Goal: Task Accomplishment & Management: Complete application form

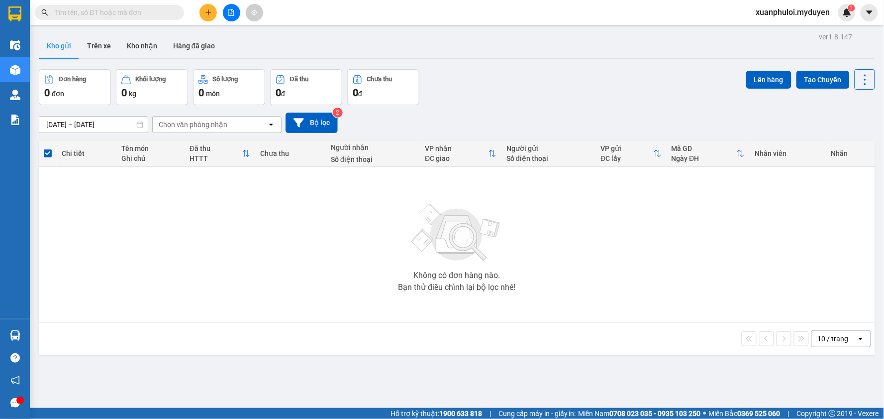
click at [200, 16] on button at bounding box center [208, 12] width 17 height 17
click at [215, 35] on icon "snippets" at bounding box center [211, 37] width 7 height 7
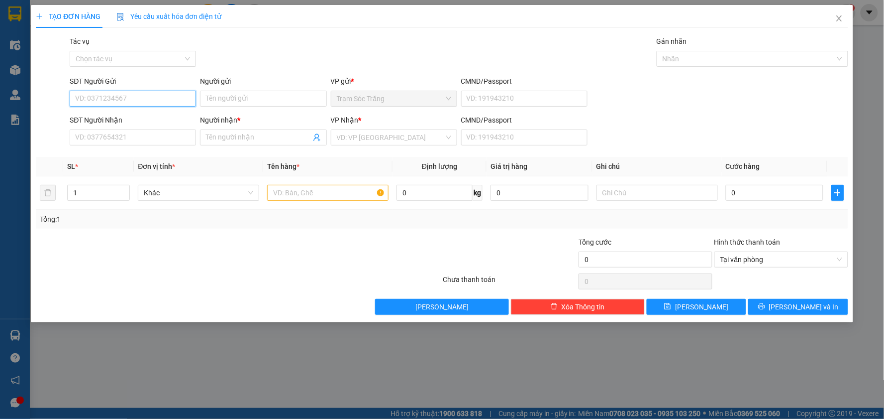
click at [123, 95] on input "SĐT Người Gửi" at bounding box center [133, 99] width 126 height 16
type input "0963823304"
click at [88, 117] on div "0963823304 - HỮU" at bounding box center [133, 118] width 114 height 11
type input "HỮU"
type input "0904300330"
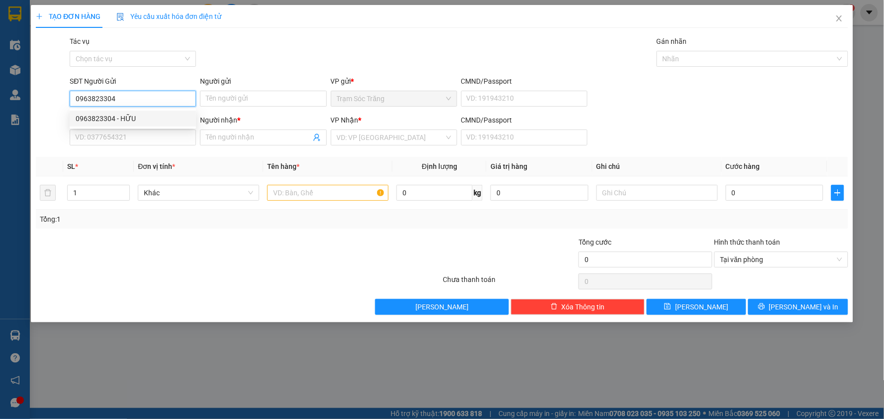
type input "[PERSON_NAME]"
type input "20.000"
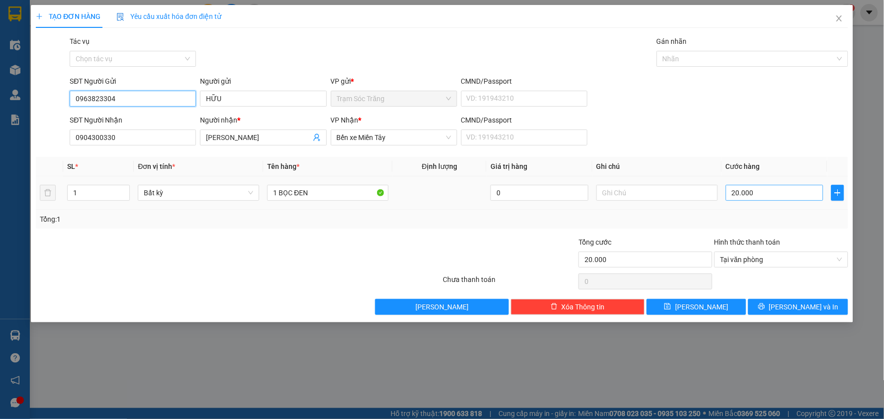
type input "0963823304"
click at [767, 195] on input "20.000" at bounding box center [775, 193] width 98 height 16
type input "0"
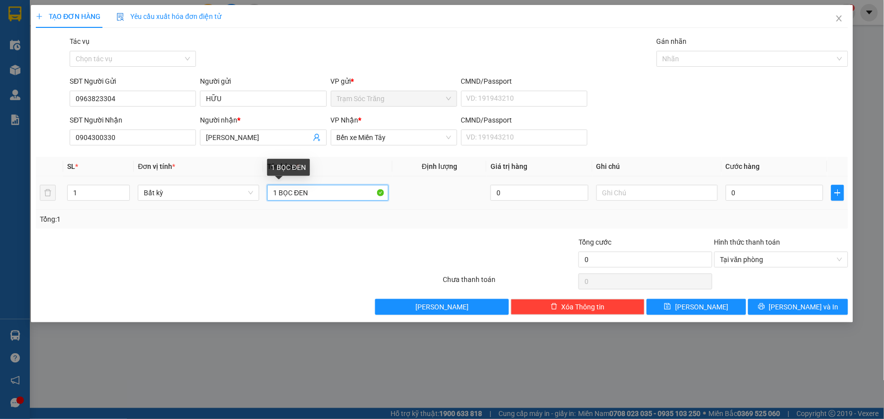
click at [319, 195] on input "1 BỌC ĐEN" at bounding box center [327, 193] width 121 height 16
type input "1 BỌC ĐỎ (KO BAO HƯ BỂ)"
click at [782, 200] on input "0" at bounding box center [775, 193] width 98 height 16
type input "3"
type input "30"
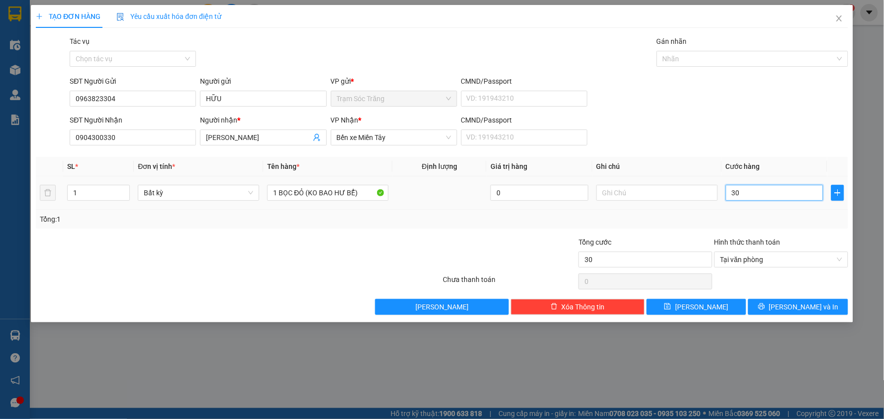
type input "300"
type input "3.000"
type input "30.000"
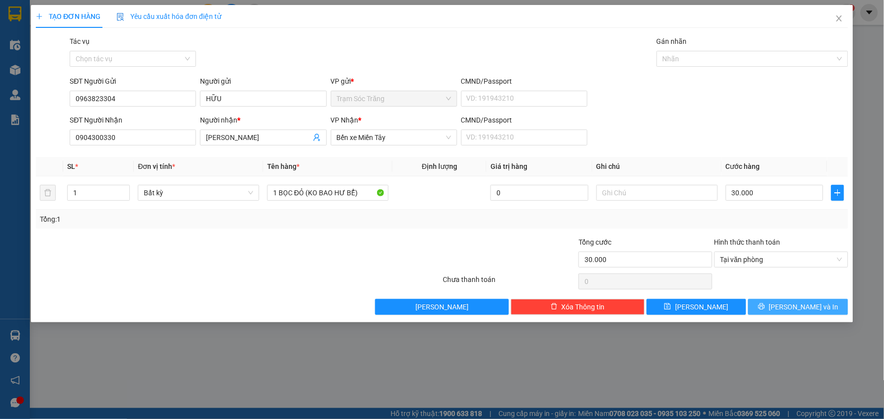
click at [805, 302] on span "[PERSON_NAME] và In" at bounding box center [804, 306] width 70 height 11
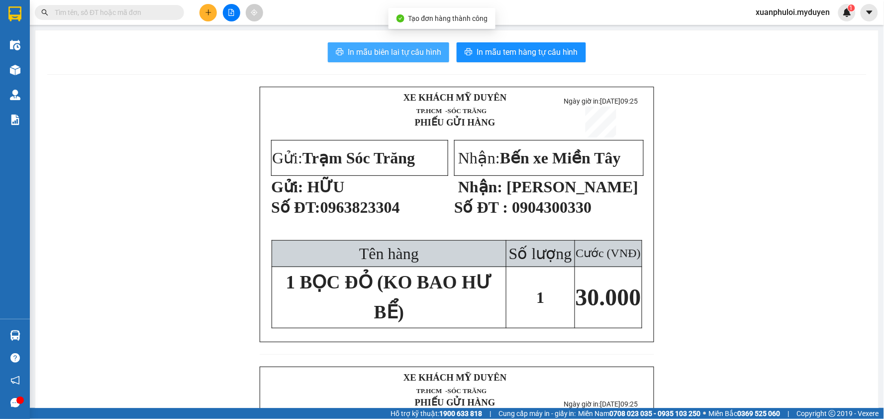
click at [352, 60] on button "In mẫu biên lai tự cấu hình" at bounding box center [388, 52] width 121 height 20
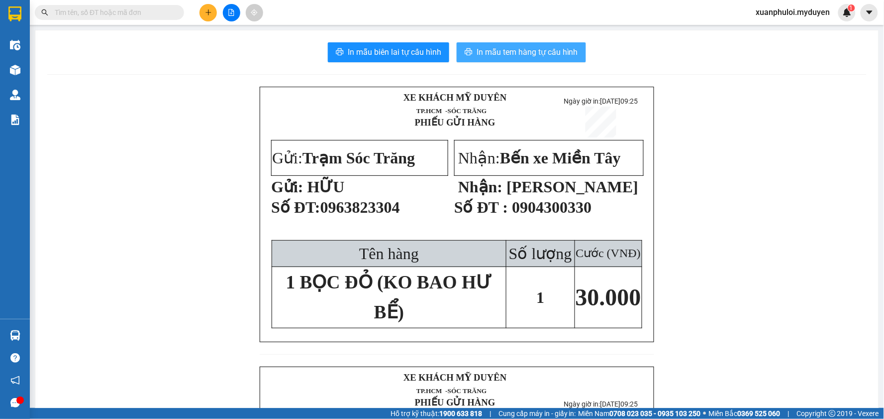
click at [544, 55] on span "In mẫu tem hàng tự cấu hình" at bounding box center [528, 52] width 102 height 12
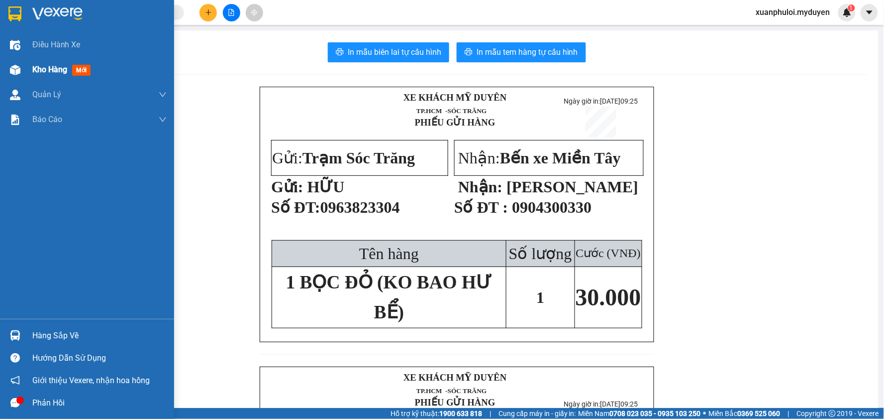
click at [22, 72] on div at bounding box center [14, 69] width 17 height 17
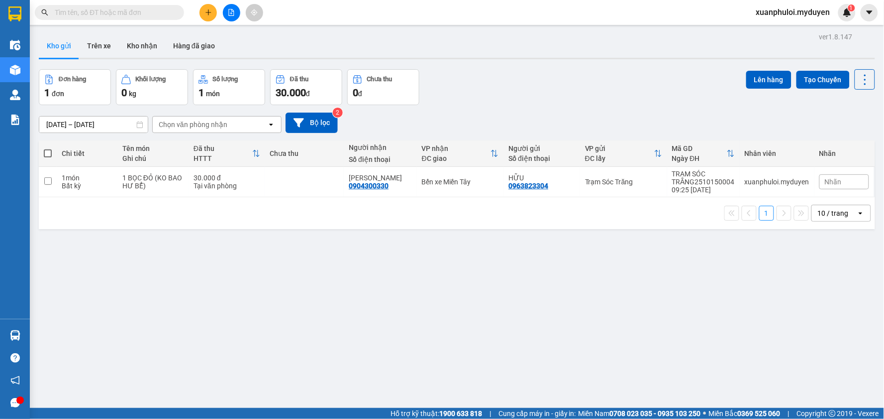
click at [48, 152] on span at bounding box center [48, 153] width 8 height 8
click at [48, 148] on input "checkbox" at bounding box center [48, 148] width 0 height 0
checkbox input "true"
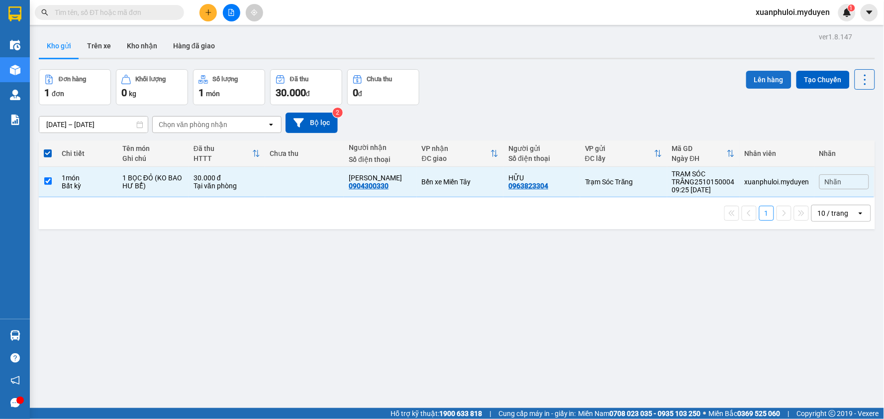
click at [762, 83] on button "Lên hàng" at bounding box center [769, 80] width 45 height 18
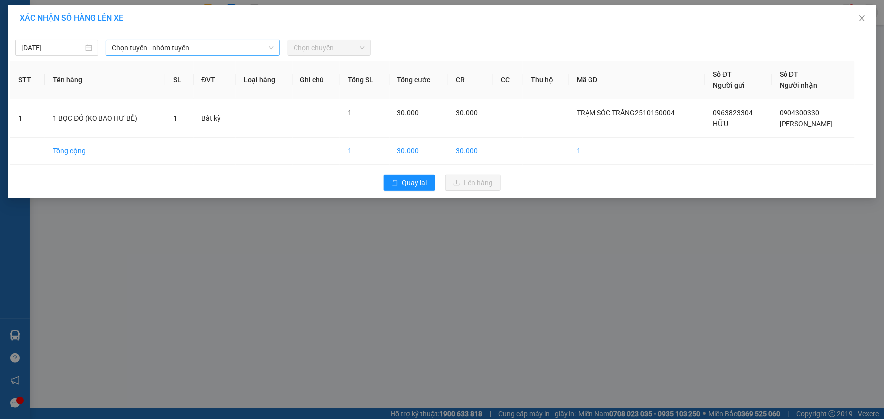
click at [182, 51] on span "Chọn tuyến - nhóm tuyến" at bounding box center [193, 47] width 162 height 15
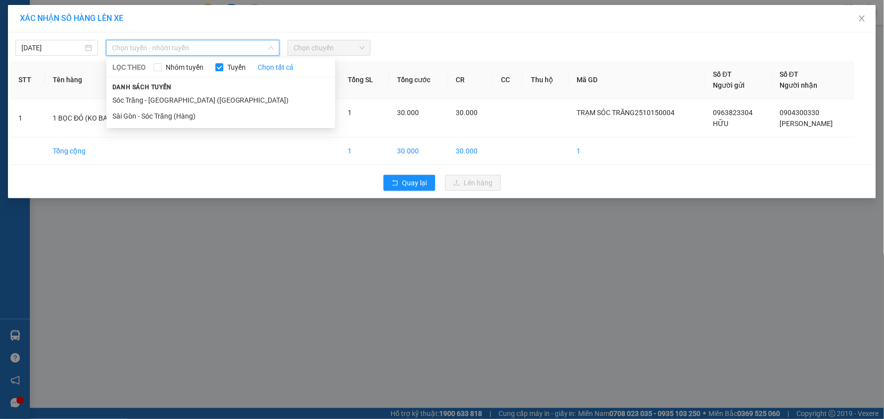
click at [159, 100] on li "Sóc Trăng - [GEOGRAPHIC_DATA] ([GEOGRAPHIC_DATA])" at bounding box center [221, 100] width 229 height 16
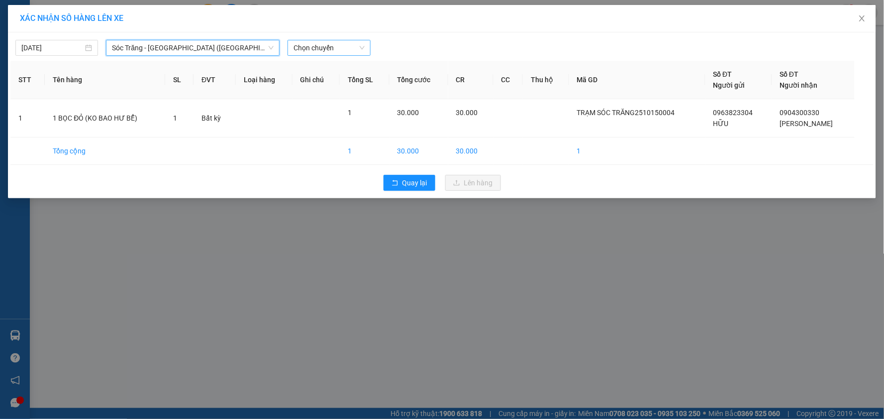
click at [322, 46] on span "Chọn chuyến" at bounding box center [329, 47] width 71 height 15
click at [316, 86] on div "09:00" at bounding box center [333, 84] width 78 height 11
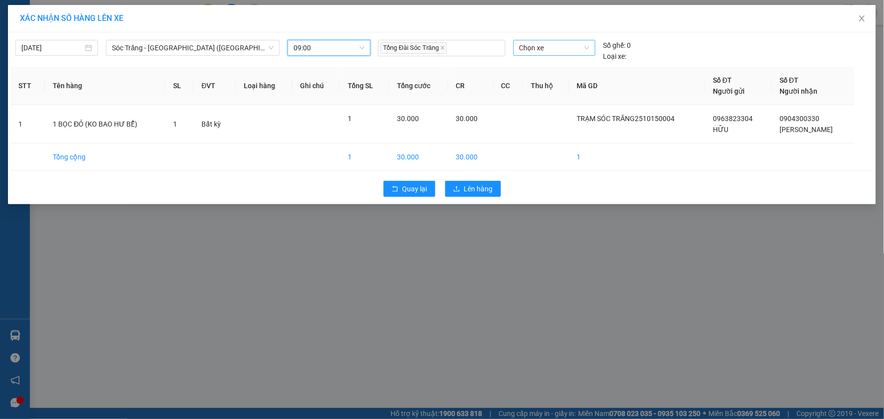
click at [529, 47] on span "Chọn xe" at bounding box center [555, 47] width 70 height 15
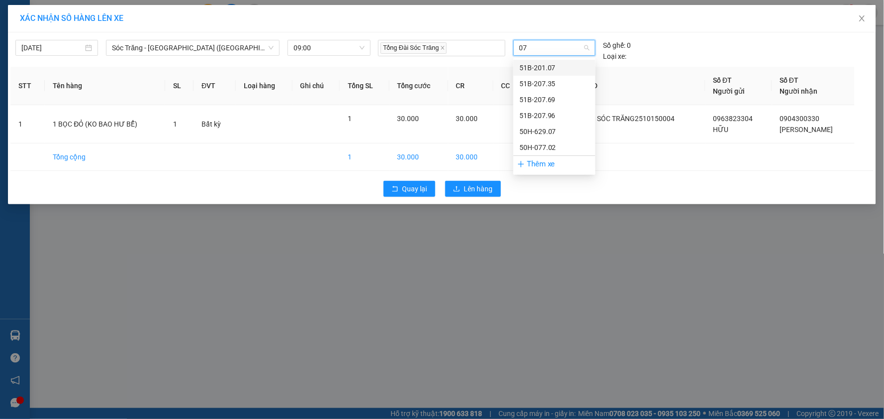
type input "077"
click at [569, 65] on div "50H-077.02" at bounding box center [555, 67] width 70 height 11
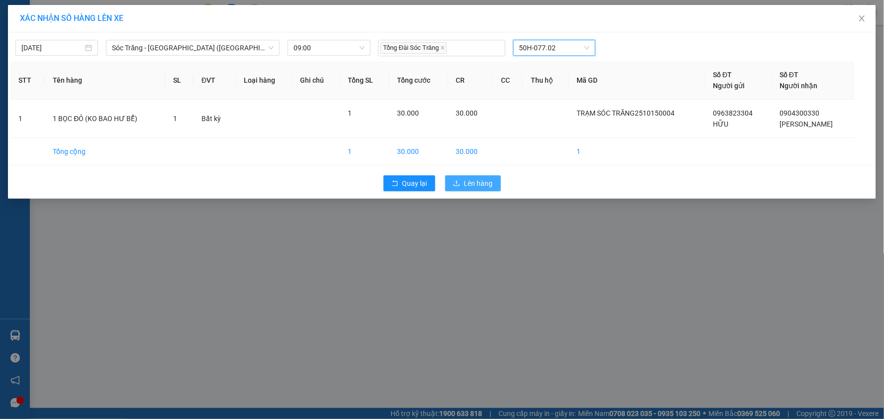
click at [467, 182] on span "Lên hàng" at bounding box center [478, 183] width 29 height 11
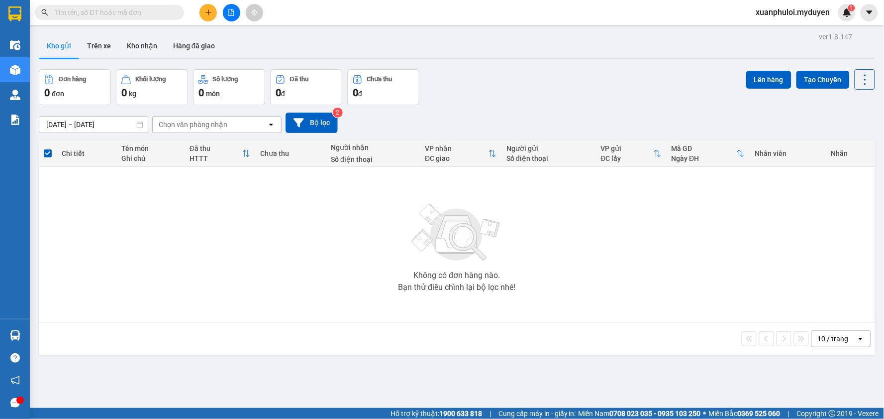
click at [214, 9] on button at bounding box center [208, 12] width 17 height 17
click at [217, 32] on div at bounding box center [212, 37] width 12 height 11
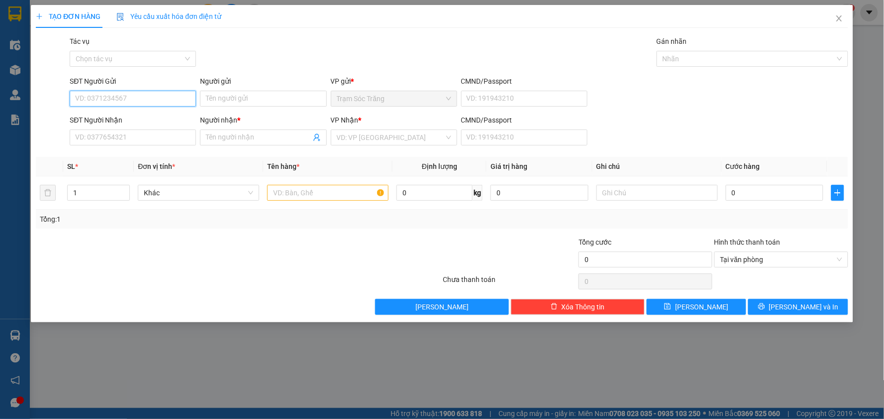
click at [163, 101] on input "SĐT Người Gửi" at bounding box center [133, 99] width 126 height 16
type input "0826628527"
click at [236, 98] on input "Người gửi" at bounding box center [263, 99] width 126 height 16
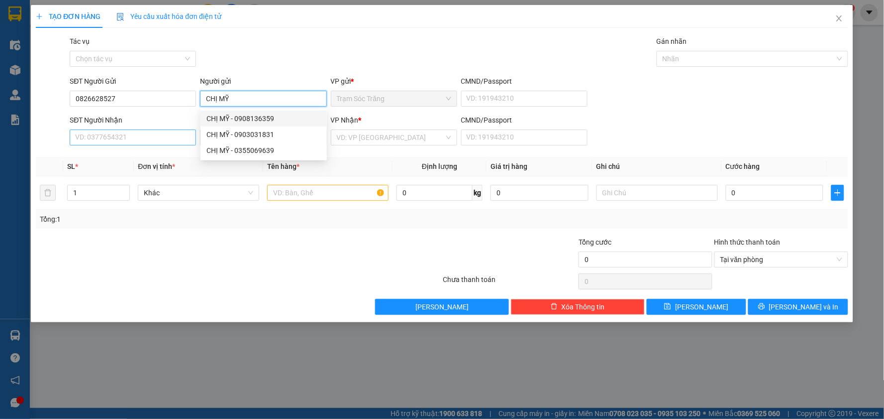
type input "CHỊ MỸ"
click at [146, 139] on input "SĐT Người Nhận" at bounding box center [133, 137] width 126 height 16
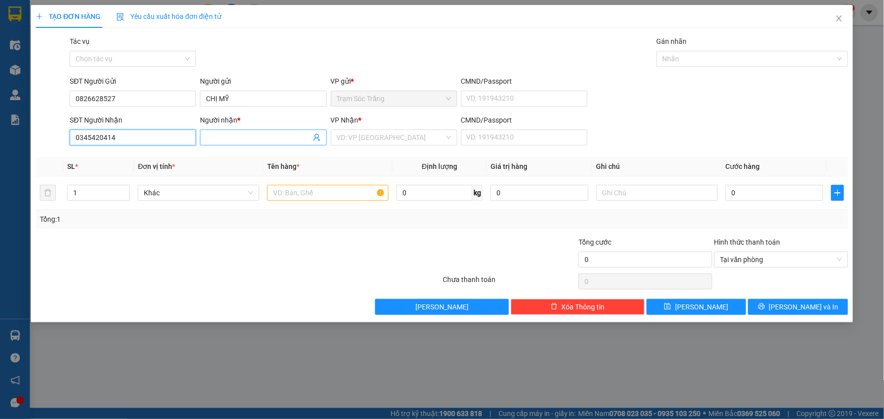
type input "0345420414"
click at [273, 136] on input "Người nhận *" at bounding box center [258, 137] width 105 height 11
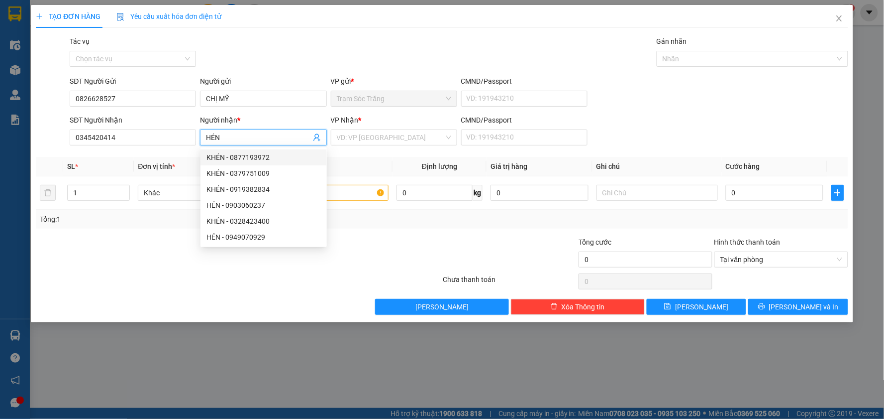
type input "HÉN"
click at [662, 129] on div "SĐT Người Nhận 0345420414 Người nhận * HÉN VP Nhận * VD: VP [GEOGRAPHIC_DATA] C…" at bounding box center [459, 131] width 782 height 35
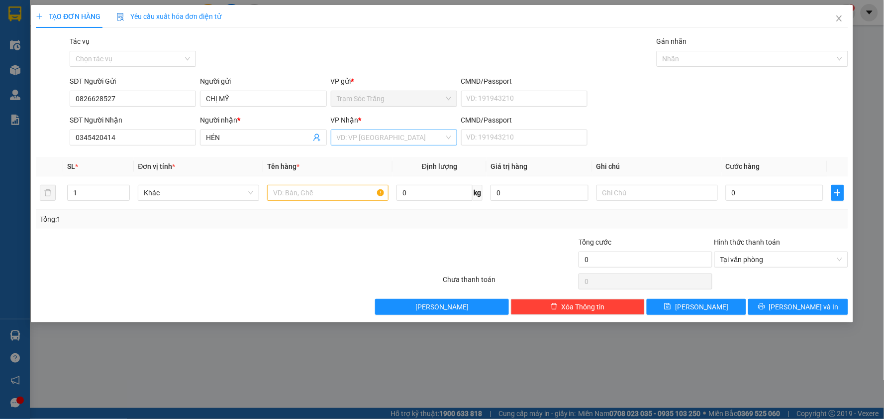
click at [387, 140] on input "search" at bounding box center [390, 137] width 107 height 15
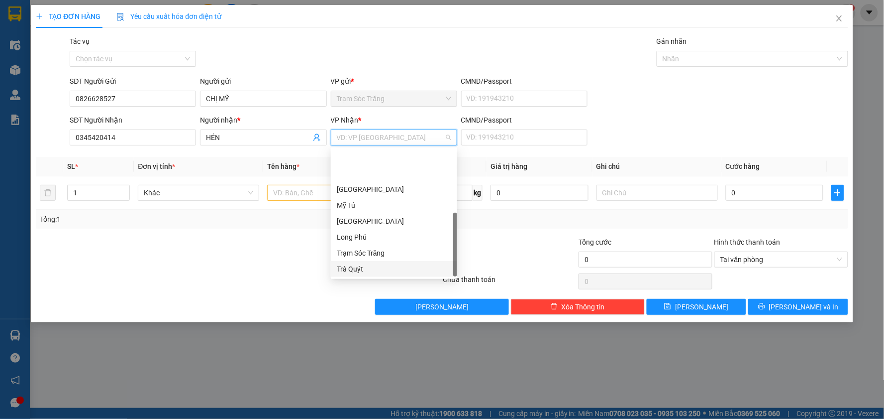
scroll to position [47, 0]
drag, startPoint x: 383, startPoint y: 237, endPoint x: 355, endPoint y: 235, distance: 28.4
click at [383, 237] on div "Bến xe Miền Tây" at bounding box center [394, 237] width 114 height 11
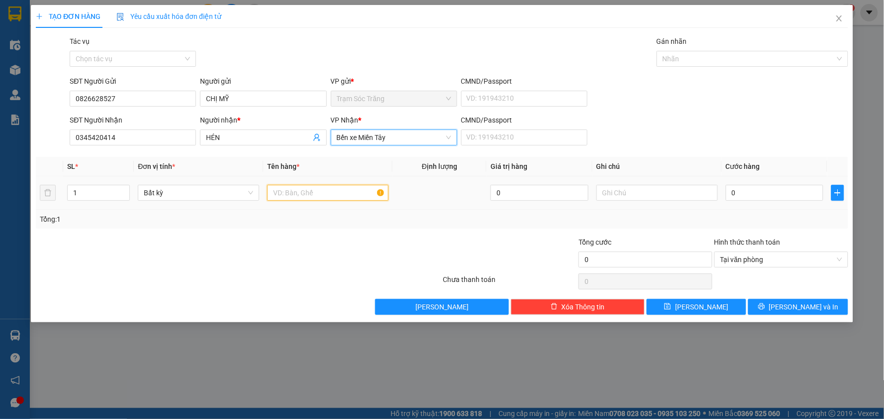
click at [291, 191] on input "text" at bounding box center [327, 193] width 121 height 16
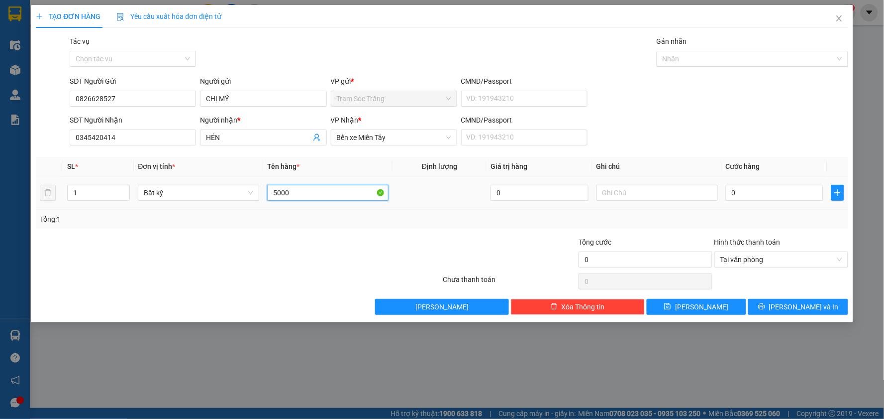
type input "50000"
click at [291, 189] on input "50000" at bounding box center [327, 193] width 121 height 16
type input "1 BAO GẠO + 1 BỌC BÁNH DỪA"
click at [781, 190] on input "0" at bounding box center [775, 193] width 98 height 16
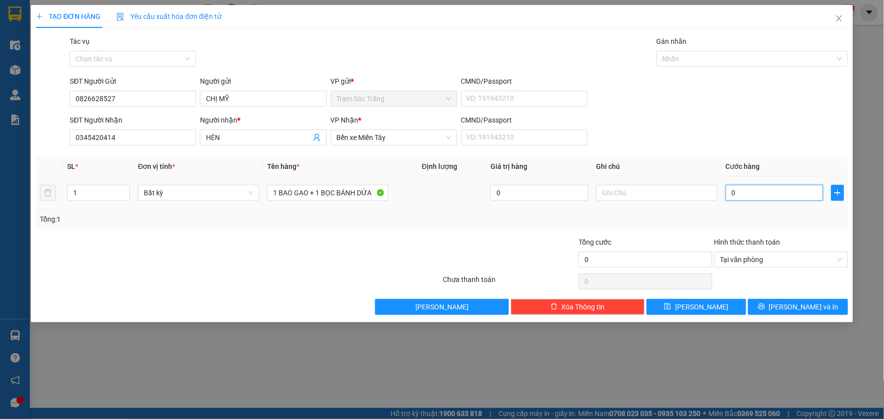
type input "5"
type input "50"
type input "500"
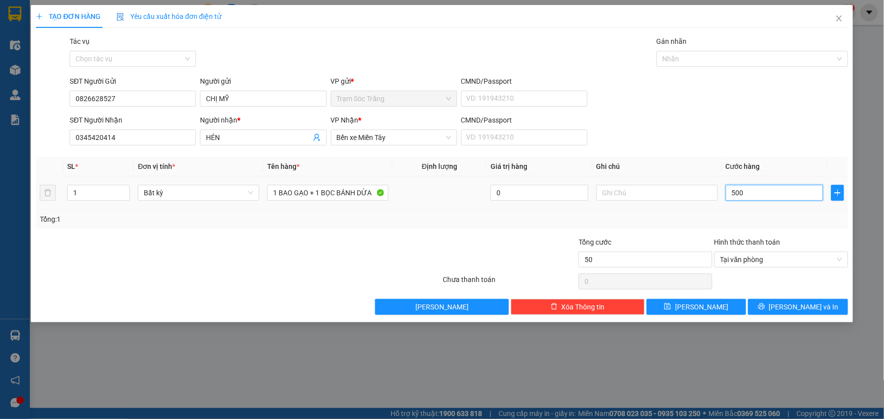
type input "500"
type input "5.000"
type input "50.000"
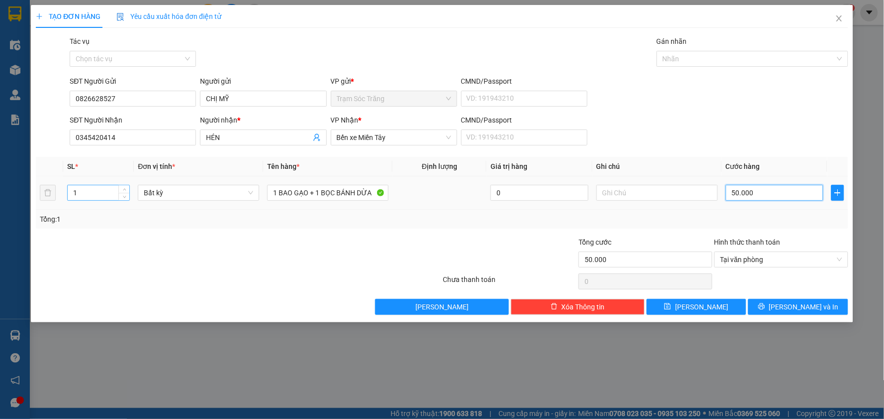
type input "50.000"
drag, startPoint x: 81, startPoint y: 197, endPoint x: 67, endPoint y: 197, distance: 13.9
click at [68, 197] on input "1" at bounding box center [99, 192] width 62 height 15
type input "2"
click at [770, 300] on button "[PERSON_NAME] và In" at bounding box center [799, 307] width 100 height 16
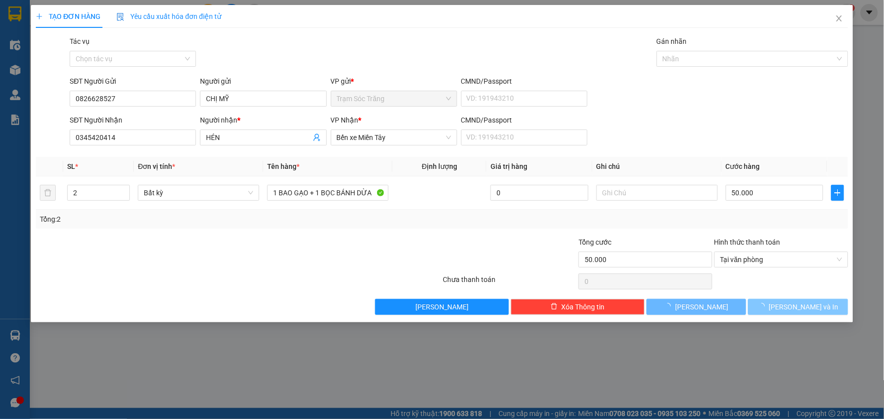
type input "0"
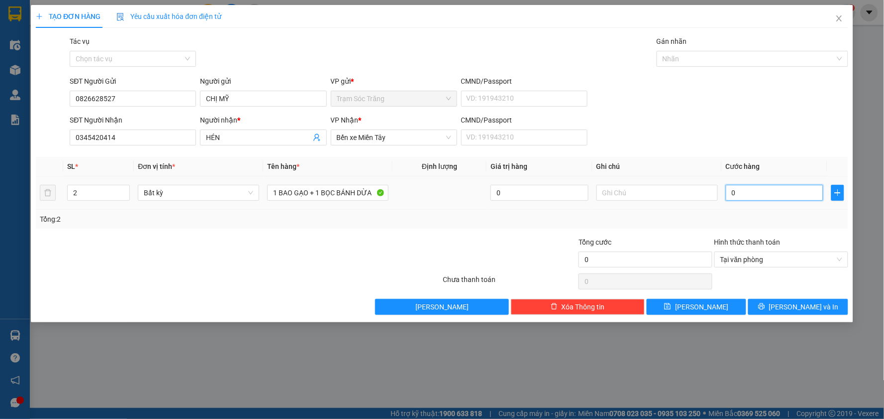
click at [800, 195] on input "0" at bounding box center [775, 193] width 98 height 16
type input "5"
type input "50"
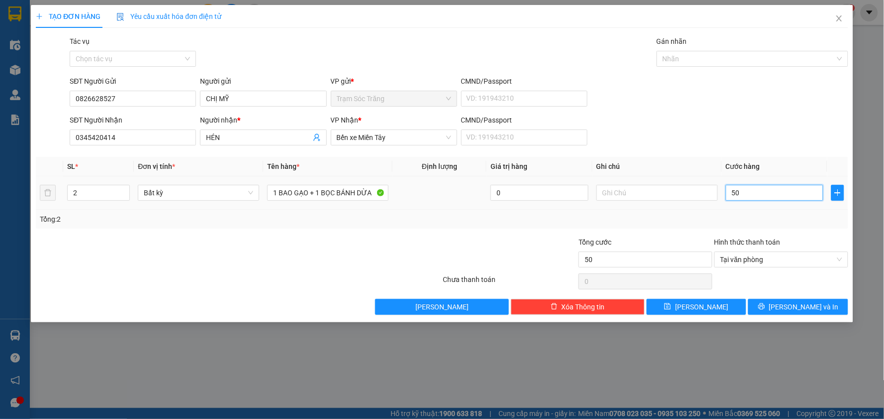
type input "500"
type input "5.000"
type input "50.000"
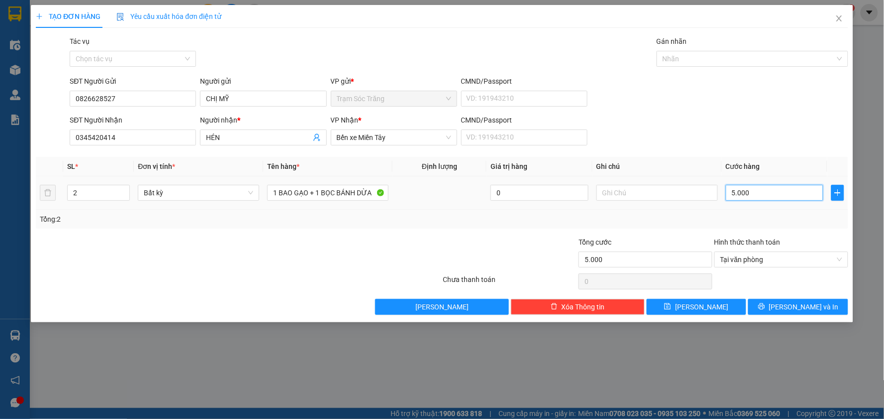
type input "50.000"
click at [804, 307] on span "[PERSON_NAME] và In" at bounding box center [804, 306] width 70 height 11
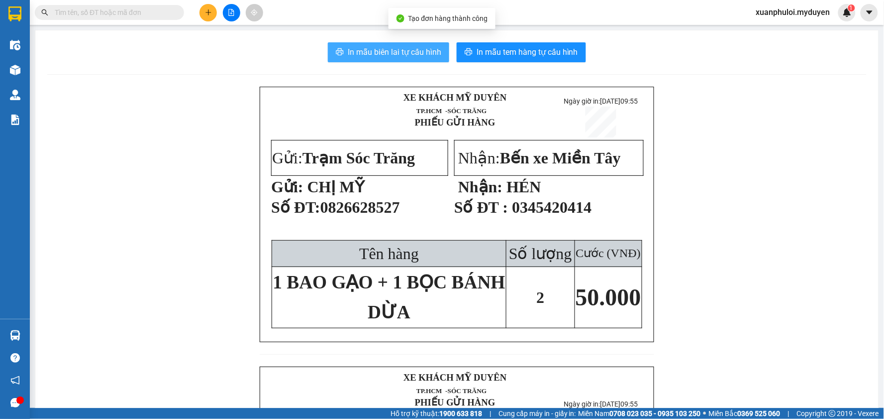
click at [348, 52] on span "In mẫu biên lai tự cấu hình" at bounding box center [395, 52] width 94 height 12
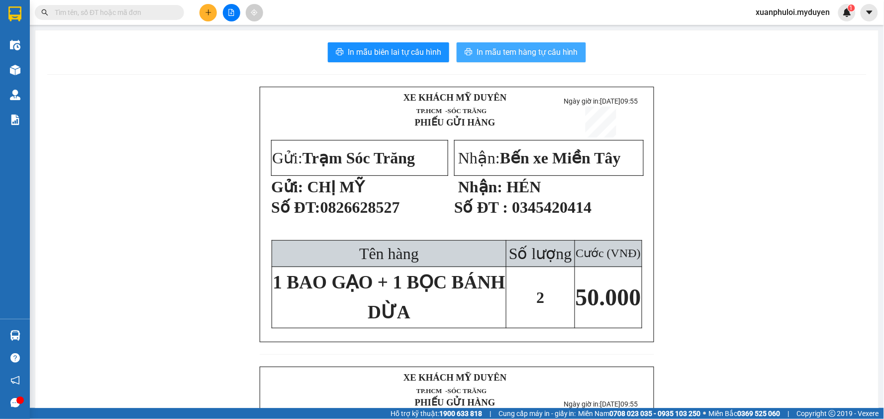
click at [526, 57] on span "In mẫu tem hàng tự cấu hình" at bounding box center [528, 52] width 102 height 12
click at [529, 55] on span "In mẫu tem hàng tự cấu hình" at bounding box center [528, 52] width 102 height 12
click at [208, 15] on icon "plus" at bounding box center [208, 11] width 0 height 5
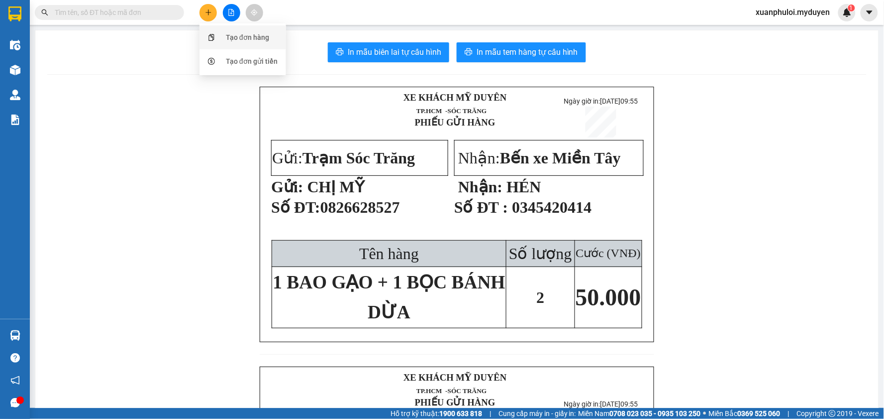
click at [250, 35] on div "Tạo đơn hàng" at bounding box center [247, 37] width 43 height 11
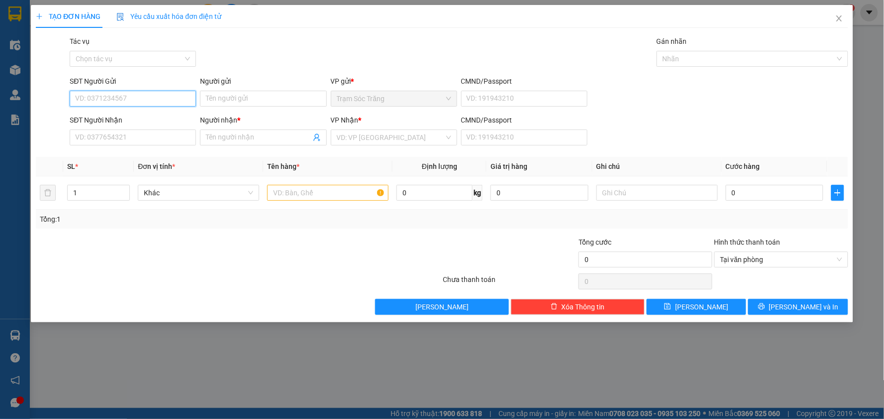
click at [159, 96] on input "SĐT Người Gửi" at bounding box center [133, 99] width 126 height 16
type input "0985774211"
click at [147, 125] on div "0985774211 - HOA" at bounding box center [133, 118] width 126 height 16
type input "HOA"
type input "0964717404"
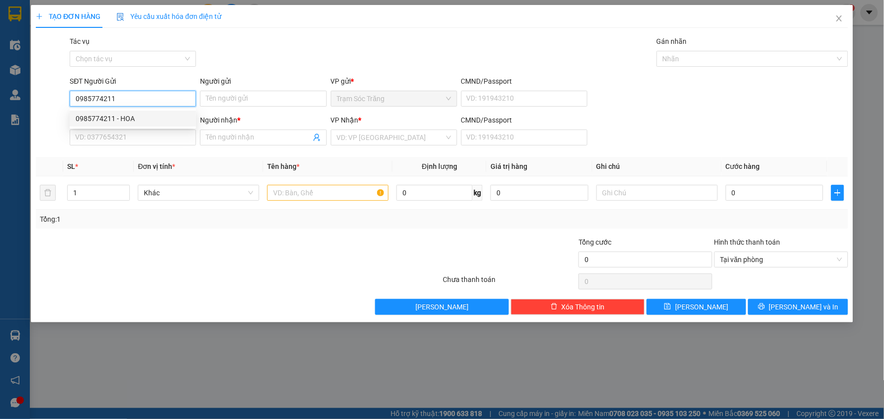
type input "TÀI"
type input "70.000"
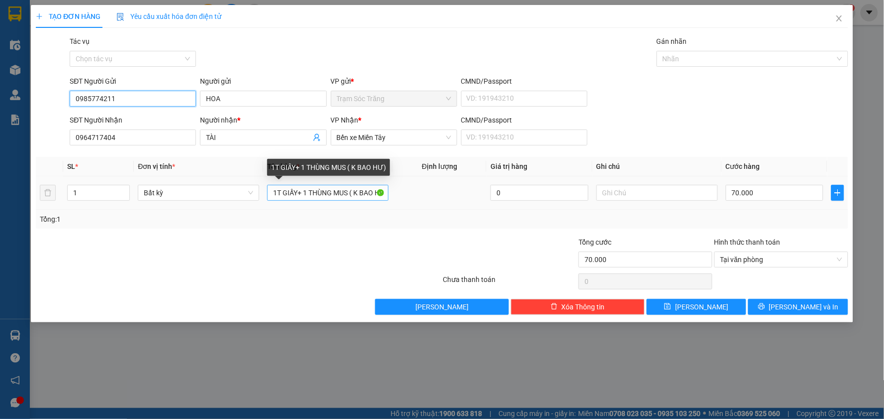
type input "0985774211"
click at [295, 196] on input "1T GIẤY+ 1 THÙNG MUS ( K BAO HƯ)" at bounding box center [327, 193] width 121 height 16
click at [297, 197] on input "1T GIẤY+ 1 THÙNG MUS ( K BAO HƯ)" at bounding box center [327, 193] width 121 height 16
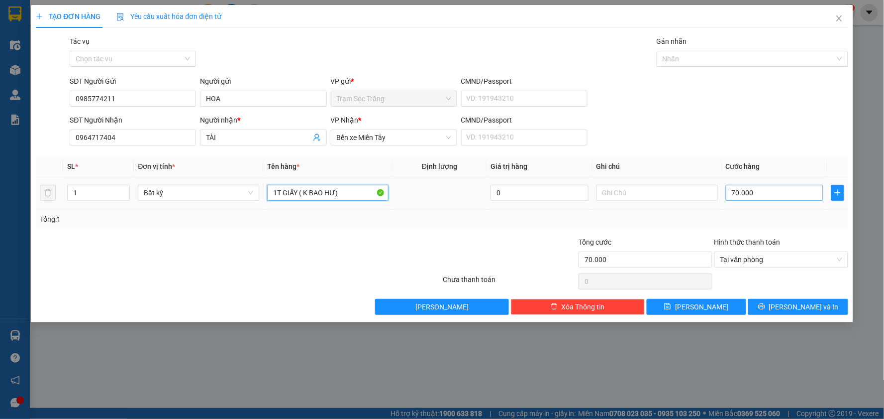
type input "1T GIẤY ( K BAO HƯ)"
click at [757, 200] on input "70.000" at bounding box center [775, 193] width 98 height 16
type input "4"
type input "40"
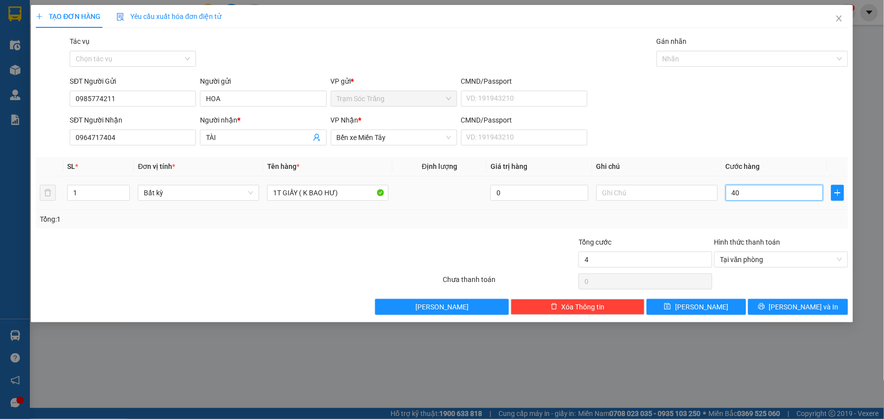
type input "40"
type input "400"
type input "4.000"
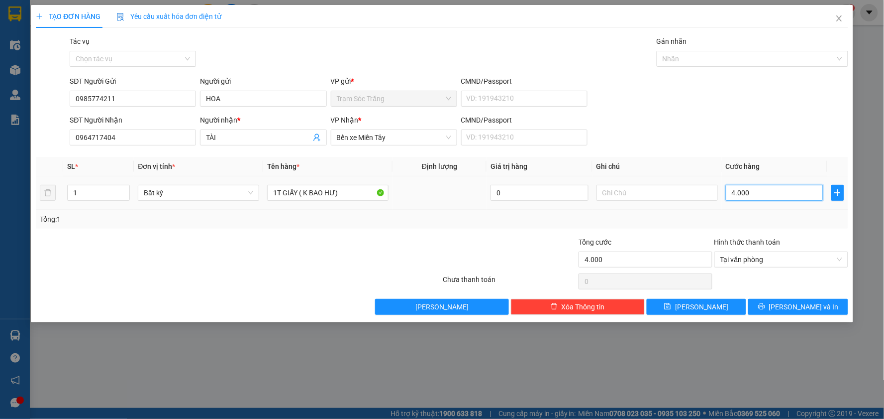
type input "40.000"
click at [761, 307] on button "[PERSON_NAME] và In" at bounding box center [799, 307] width 100 height 16
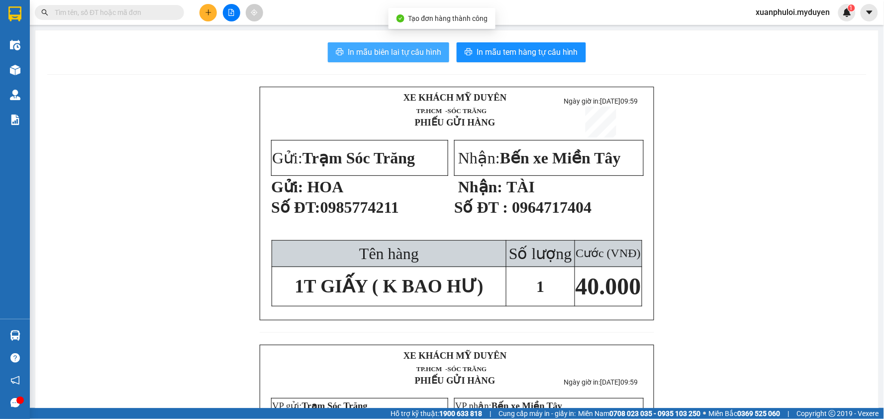
click at [336, 55] on icon "printer" at bounding box center [339, 51] width 7 height 7
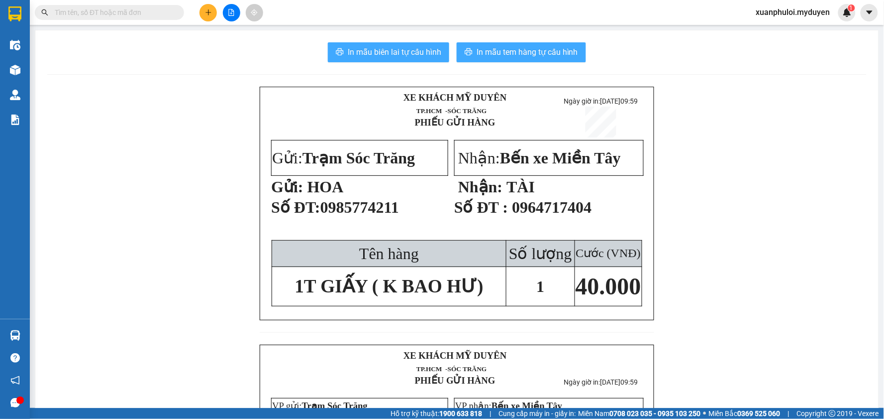
click at [528, 60] on button "In mẫu tem hàng tự cấu hình" at bounding box center [521, 52] width 129 height 20
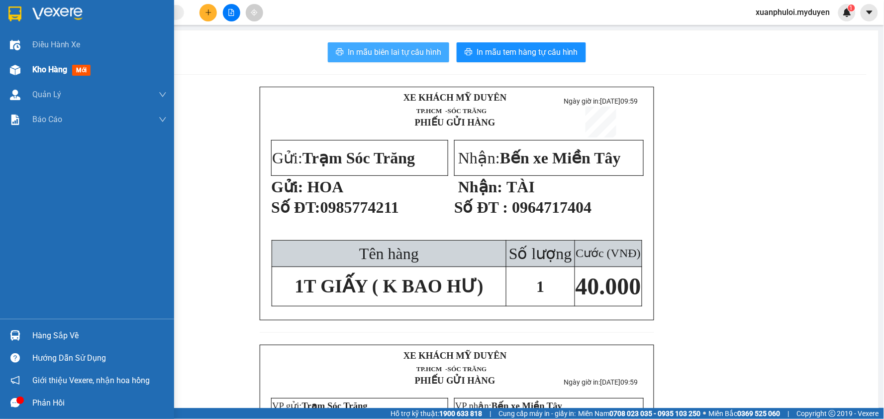
click at [48, 71] on span "Kho hàng" at bounding box center [49, 69] width 35 height 9
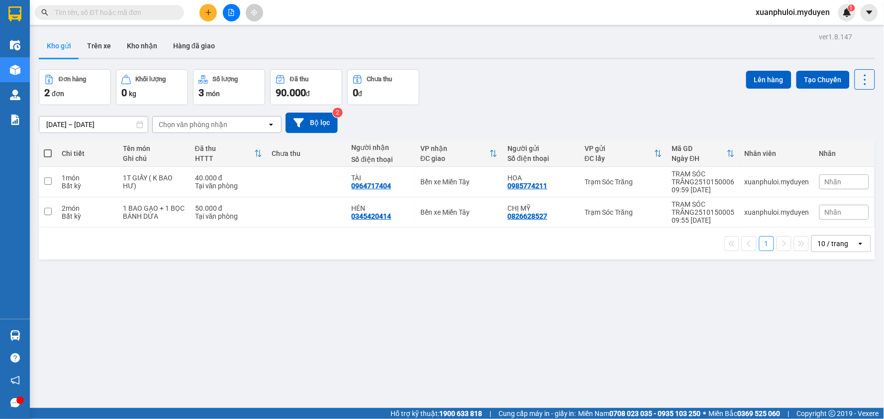
click at [47, 153] on span at bounding box center [48, 153] width 8 height 8
click at [48, 148] on input "checkbox" at bounding box center [48, 148] width 0 height 0
checkbox input "true"
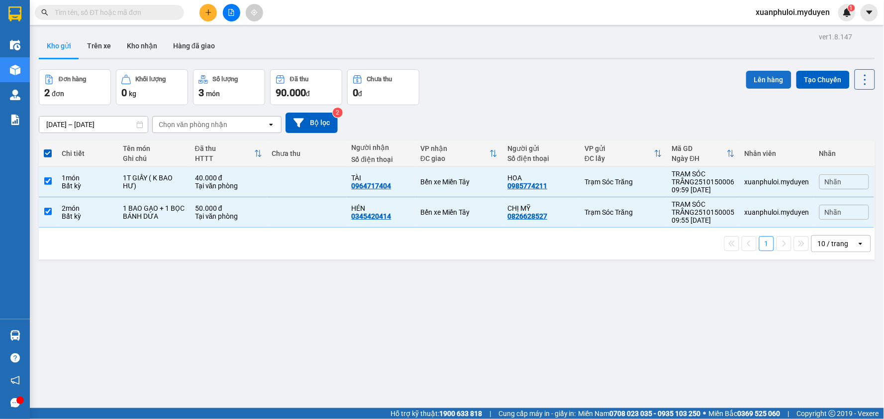
click at [759, 78] on button "Lên hàng" at bounding box center [769, 80] width 45 height 18
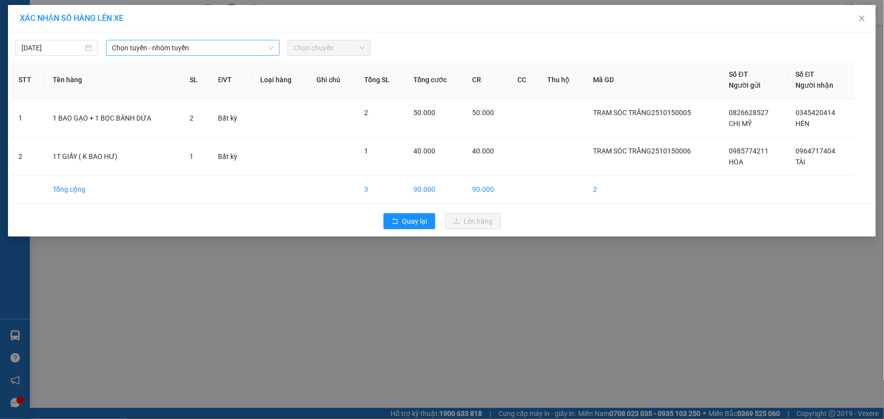
click at [163, 43] on span "Chọn tuyến - nhóm tuyến" at bounding box center [193, 47] width 162 height 15
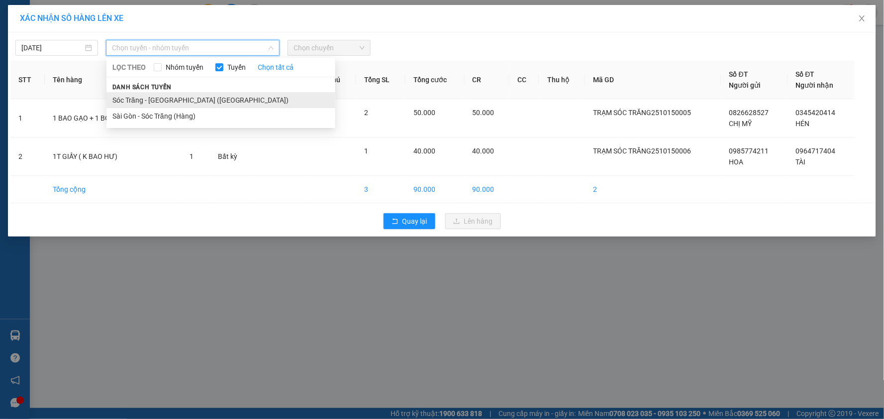
click at [153, 97] on li "Sóc Trăng - [GEOGRAPHIC_DATA] ([GEOGRAPHIC_DATA])" at bounding box center [221, 100] width 229 height 16
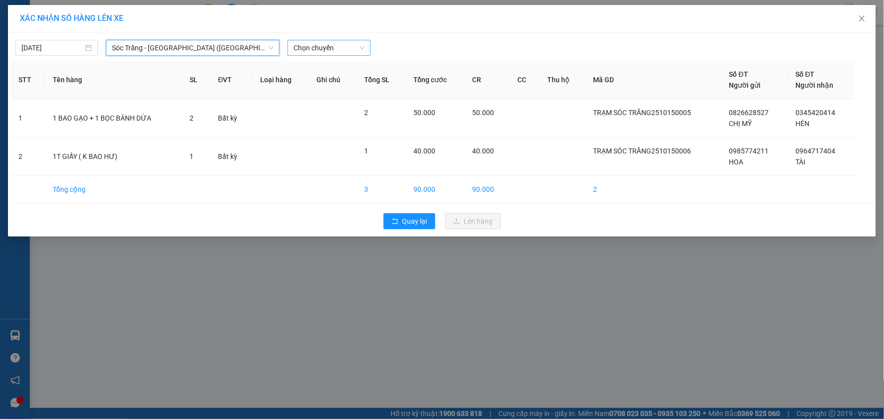
click at [318, 45] on span "Chọn chuyến" at bounding box center [329, 47] width 71 height 15
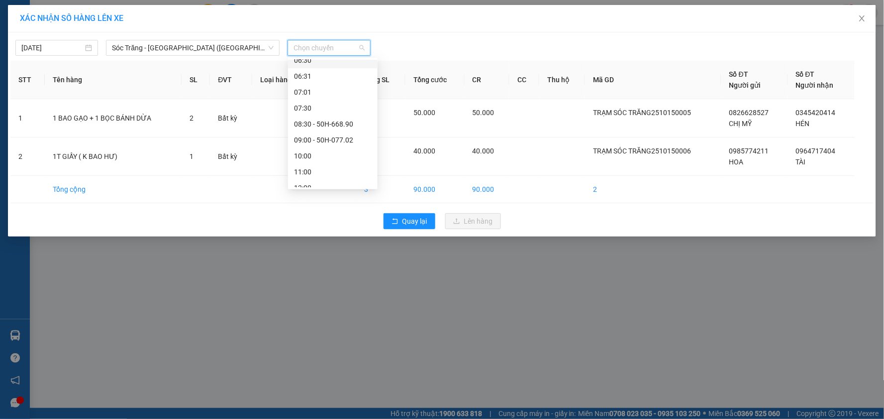
scroll to position [110, 0]
click at [341, 100] on div "10:00" at bounding box center [333, 100] width 78 height 11
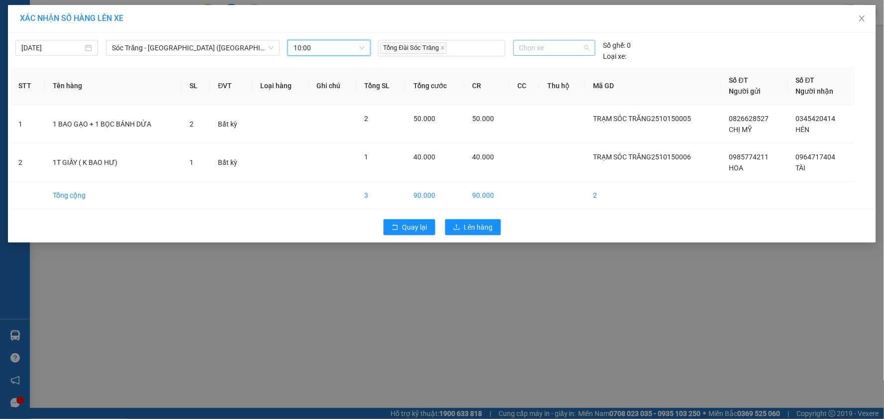
click at [529, 53] on span "Chọn xe" at bounding box center [555, 47] width 70 height 15
type input "808"
click at [551, 63] on div "50H-808.02" at bounding box center [555, 67] width 70 height 11
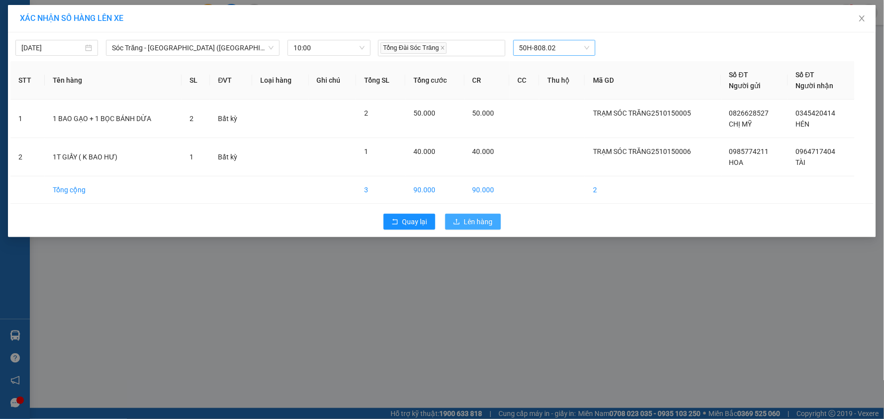
click at [480, 222] on span "Lên hàng" at bounding box center [478, 221] width 29 height 11
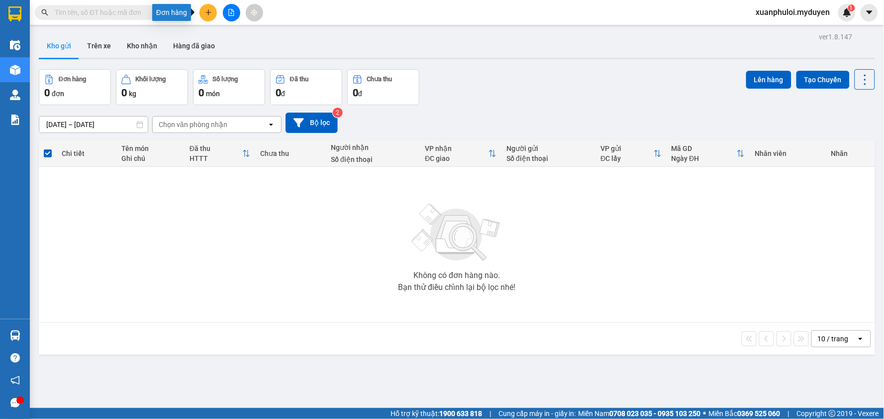
click at [207, 10] on icon "plus" at bounding box center [208, 12] width 7 height 7
click at [231, 43] on div "Tạo đơn hàng" at bounding box center [243, 37] width 75 height 19
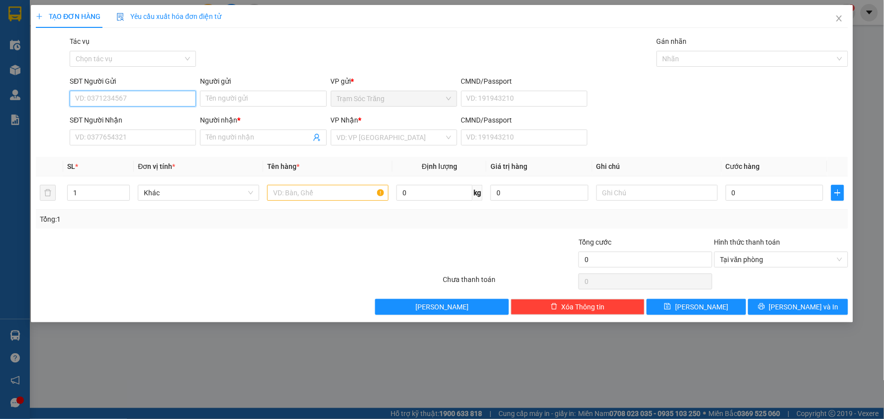
click at [133, 95] on input "SĐT Người Gửi" at bounding box center [133, 99] width 126 height 16
type input "0352980549"
click at [121, 113] on div "0352980549 - BẢO" at bounding box center [133, 118] width 114 height 11
type input "BẢO"
type input "0987886291"
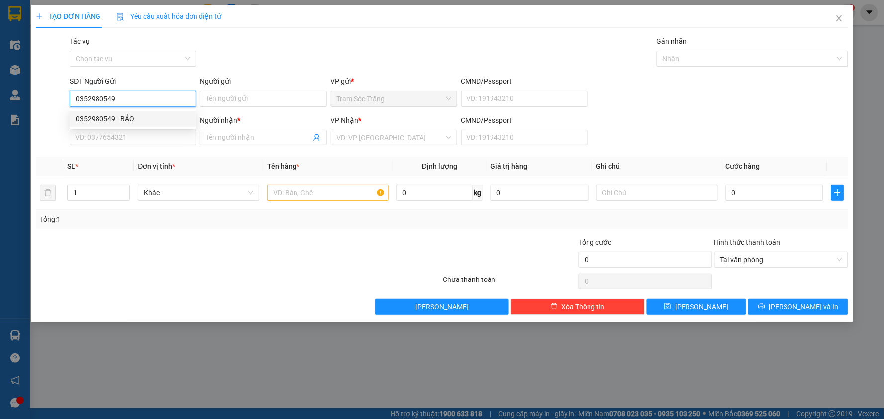
type input "TRÂM"
type input "40.000"
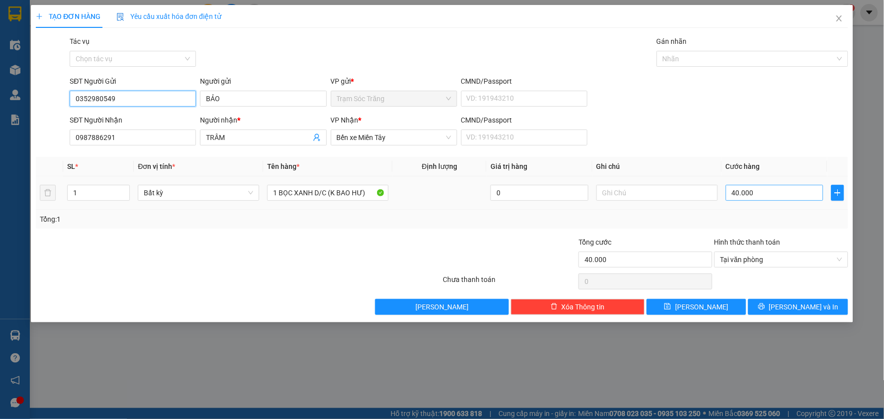
type input "0352980549"
click at [791, 198] on input "40.000" at bounding box center [775, 193] width 98 height 16
type input "5"
type input "50"
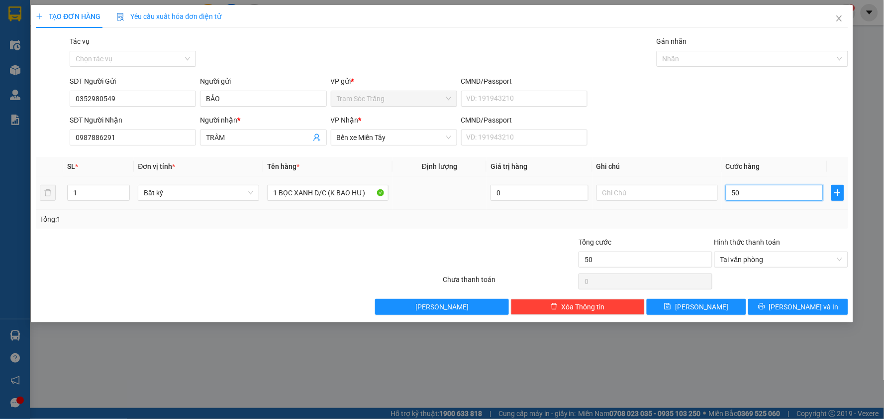
type input "500"
type input "5.000"
type input "50.000"
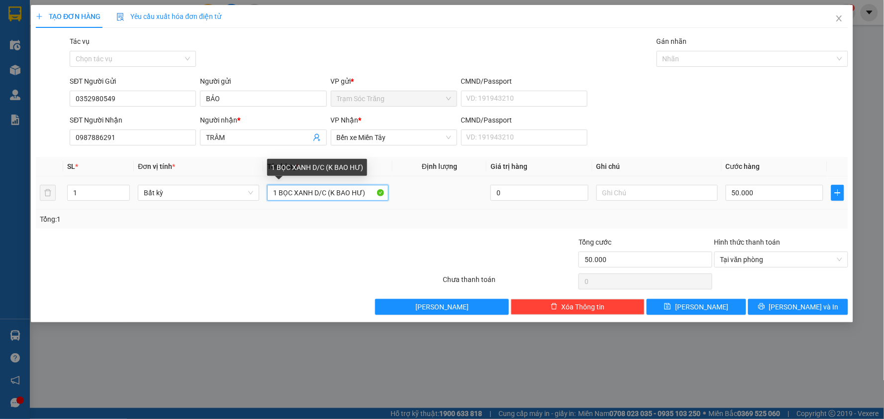
click at [327, 193] on input "1 BỌC XANH D/C (K BAO HƯ)" at bounding box center [327, 193] width 121 height 16
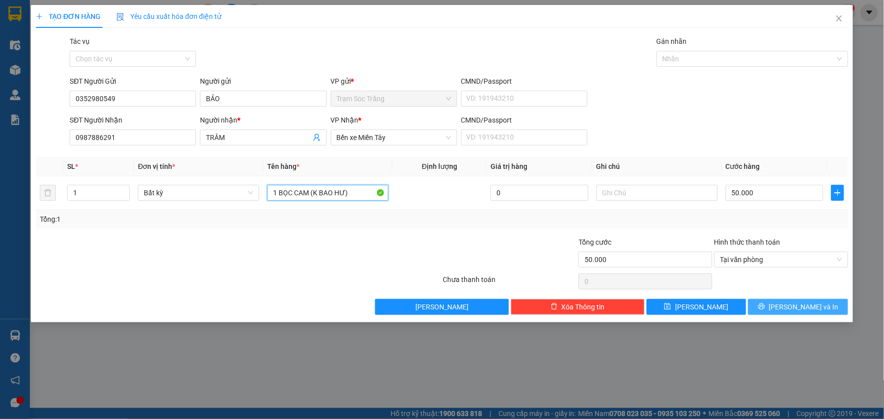
type input "1 BỌC CAM (K BAO HƯ)"
click at [810, 307] on span "[PERSON_NAME] và In" at bounding box center [804, 306] width 70 height 11
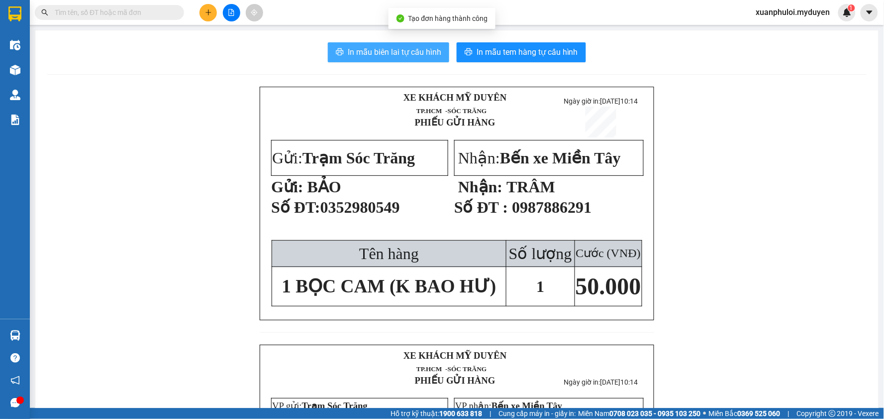
click at [382, 56] on span "In mẫu biên lai tự cấu hình" at bounding box center [395, 52] width 94 height 12
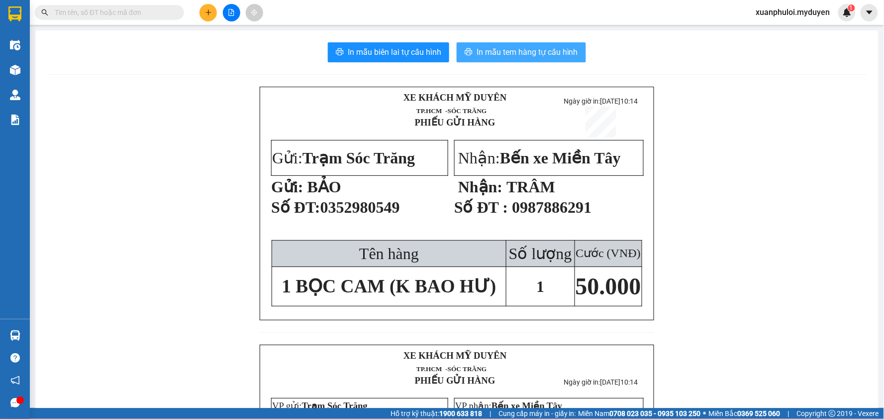
click at [514, 56] on span "In mẫu tem hàng tự cấu hình" at bounding box center [528, 52] width 102 height 12
click at [208, 13] on icon "plus" at bounding box center [208, 11] width 0 height 5
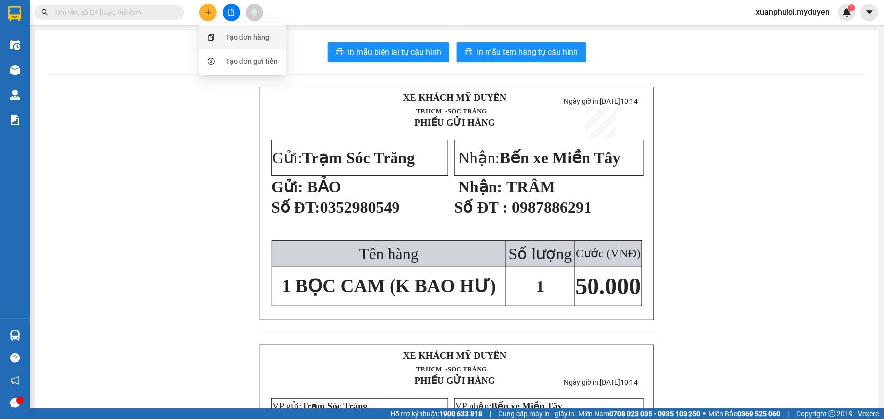
click at [220, 42] on div "Tạo đơn hàng" at bounding box center [243, 37] width 75 height 19
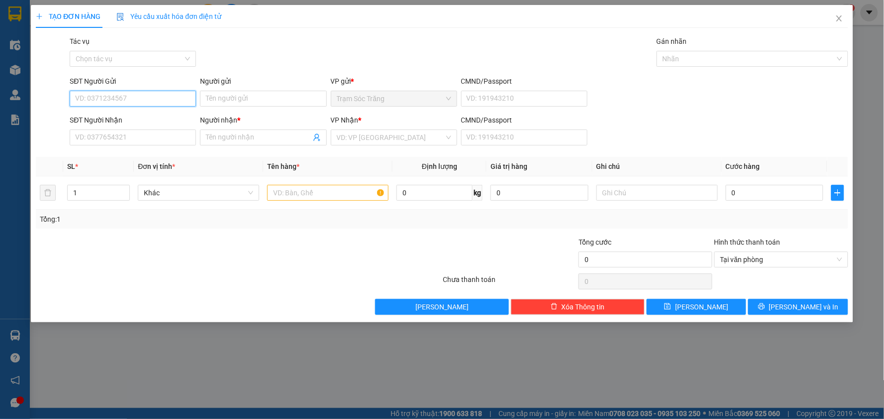
click at [115, 96] on input "SĐT Người Gửi" at bounding box center [133, 99] width 126 height 16
click at [141, 96] on input "SĐT Người Gửi" at bounding box center [133, 99] width 126 height 16
type input "0944848047"
click at [276, 92] on input "Người gửi" at bounding box center [263, 99] width 126 height 16
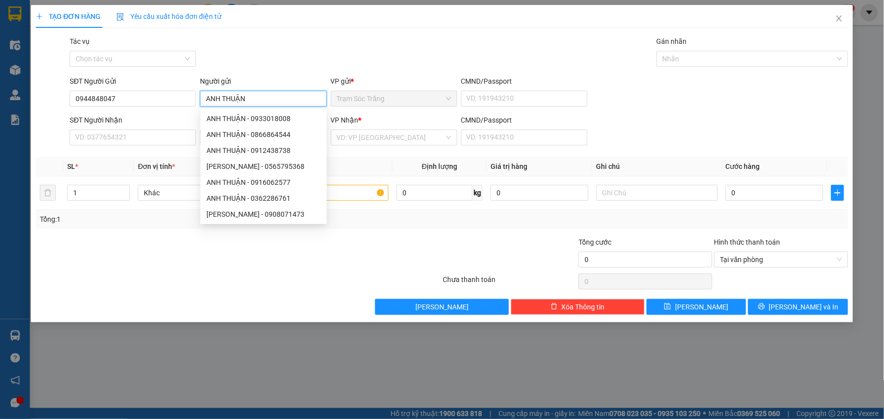
type input "ANH THUẬN"
click at [92, 111] on form "SĐT Người Gửi 0944848047 Người gửi ANH THUẬN VP gửi * Trạm Sóc Trăng CMND/Passp…" at bounding box center [442, 113] width 813 height 74
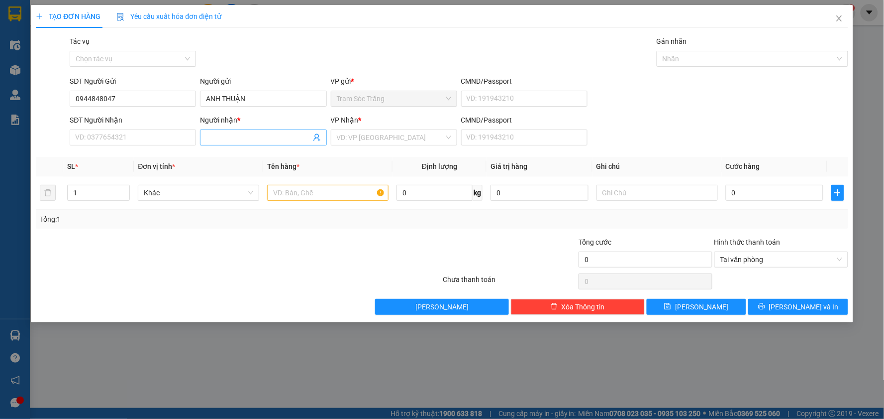
click at [225, 139] on input "Người nhận *" at bounding box center [258, 137] width 105 height 11
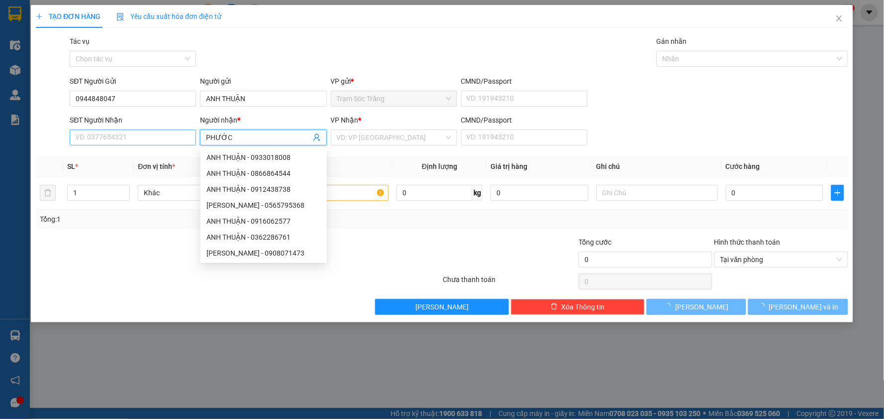
type input "PHƯỚC"
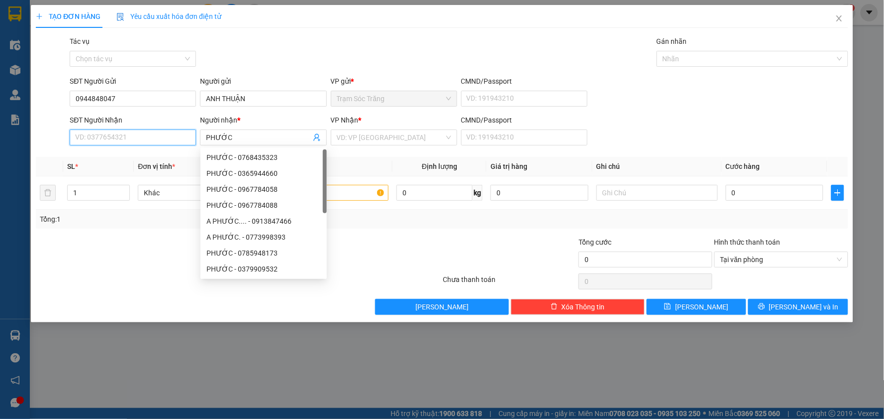
click at [140, 142] on input "SĐT Người Nhận" at bounding box center [133, 137] width 126 height 16
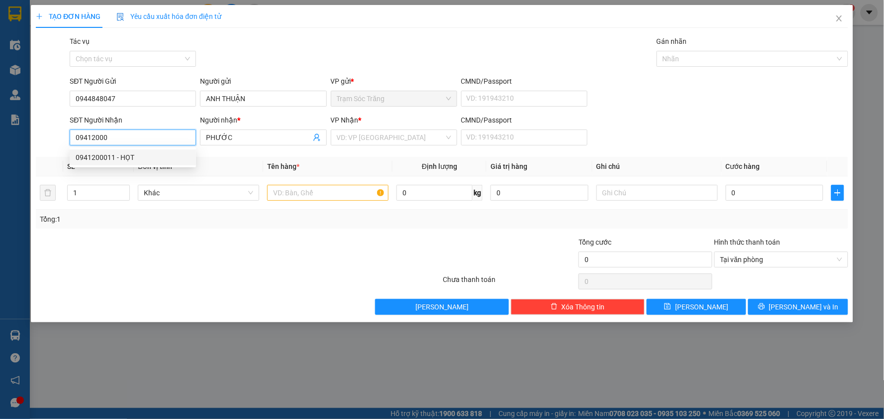
click at [102, 157] on div "0941200011 - HỌT" at bounding box center [133, 157] width 114 height 11
type input "0941200011"
type input "HỌT"
type input "30.000"
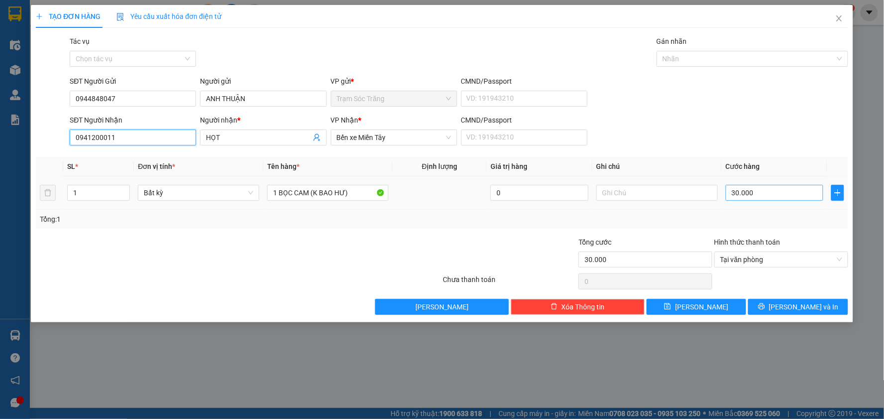
type input "0941200011"
click at [751, 197] on input "30.000" at bounding box center [775, 193] width 98 height 16
type input "4"
type input "40"
type input "400"
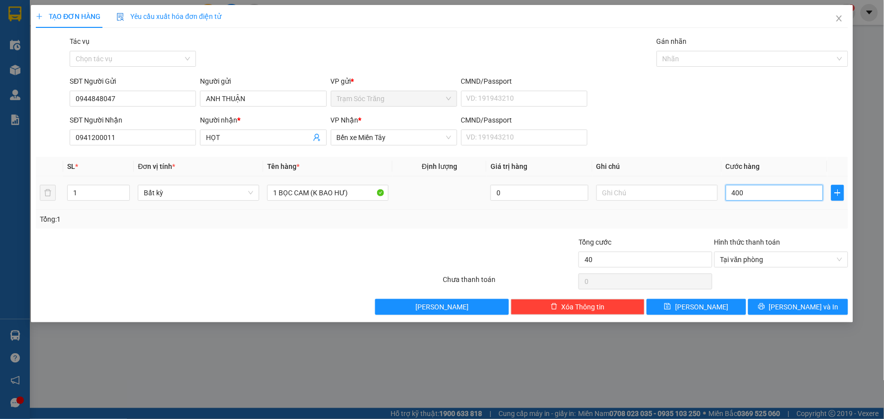
type input "400"
type input "4.000"
type input "40.000"
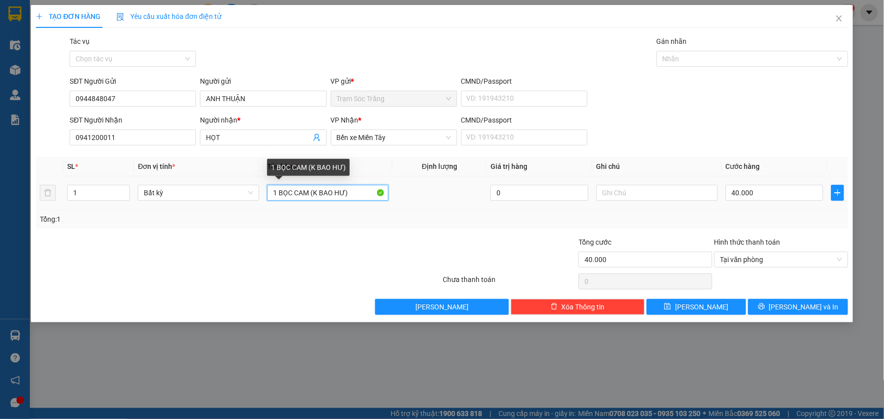
click at [310, 194] on input "1 BỌC CAM (K BAO HƯ)" at bounding box center [327, 193] width 121 height 16
type input "1 THÙNG XỐP (K BAO HƯ)"
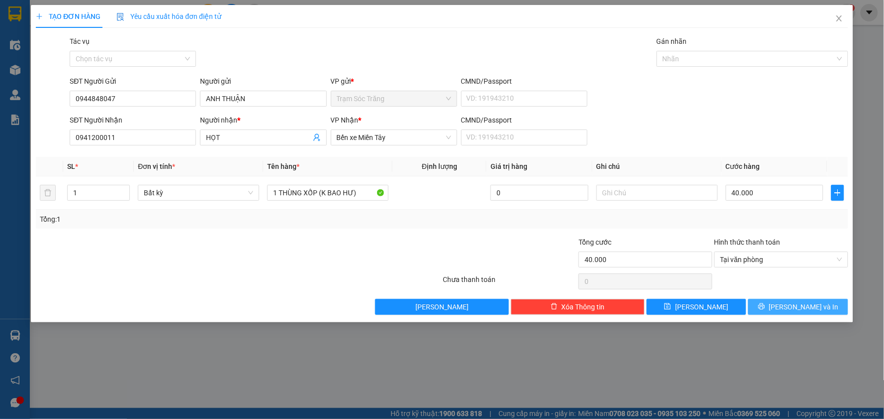
click at [792, 304] on span "[PERSON_NAME] và In" at bounding box center [804, 306] width 70 height 11
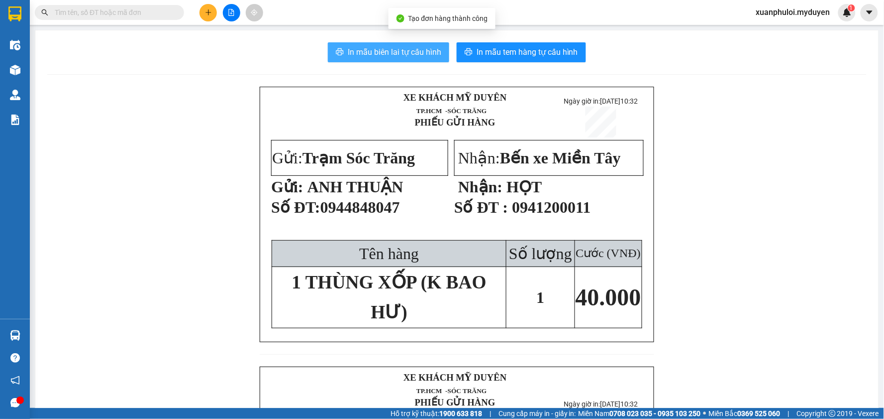
click at [399, 56] on span "In mẫu biên lai tự cấu hình" at bounding box center [395, 52] width 94 height 12
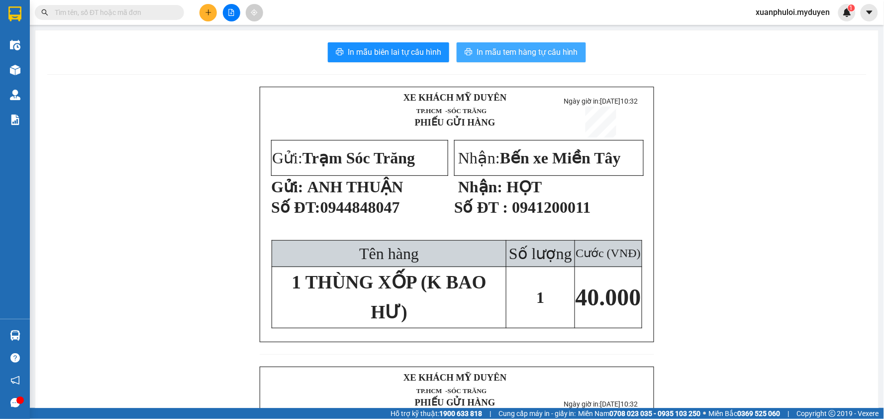
click at [495, 47] on span "In mẫu tem hàng tự cấu hình" at bounding box center [528, 52] width 102 height 12
